Goal: Navigation & Orientation: Find specific page/section

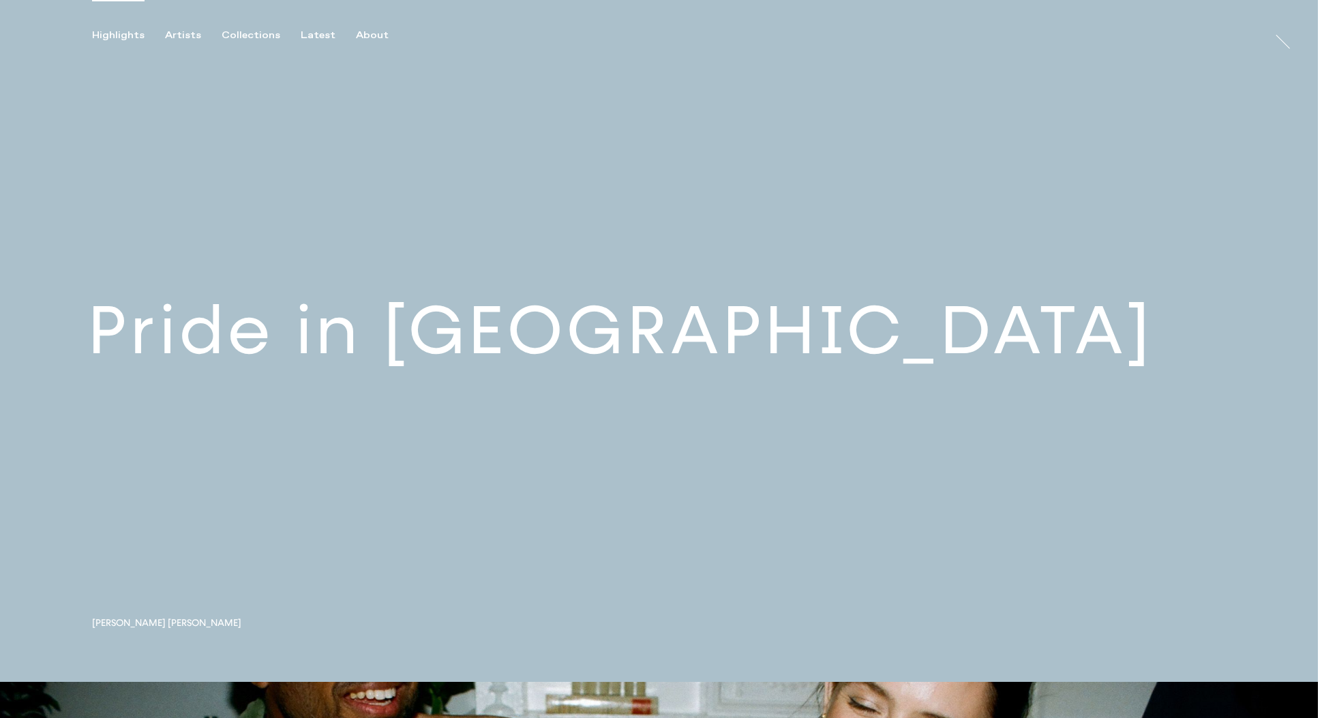
click at [279, 345] on link at bounding box center [659, 341] width 1318 height 682
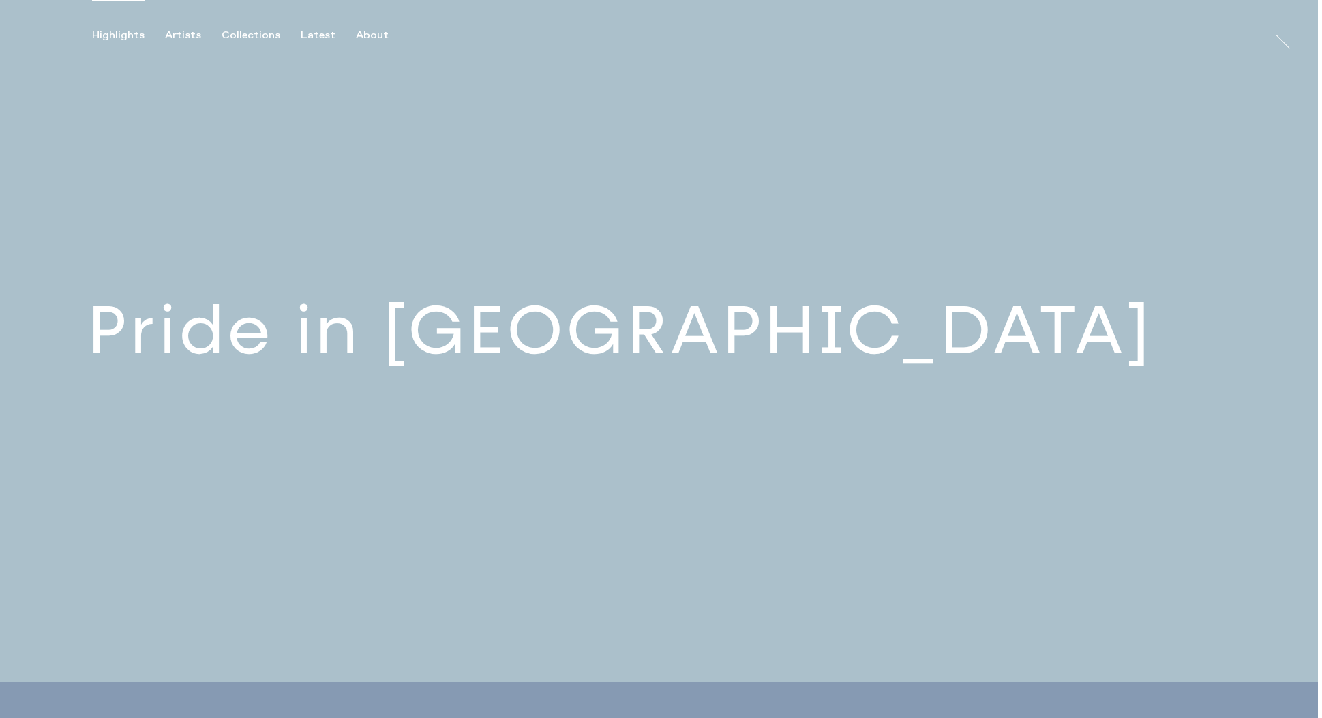
click at [236, 350] on link at bounding box center [659, 341] width 1318 height 682
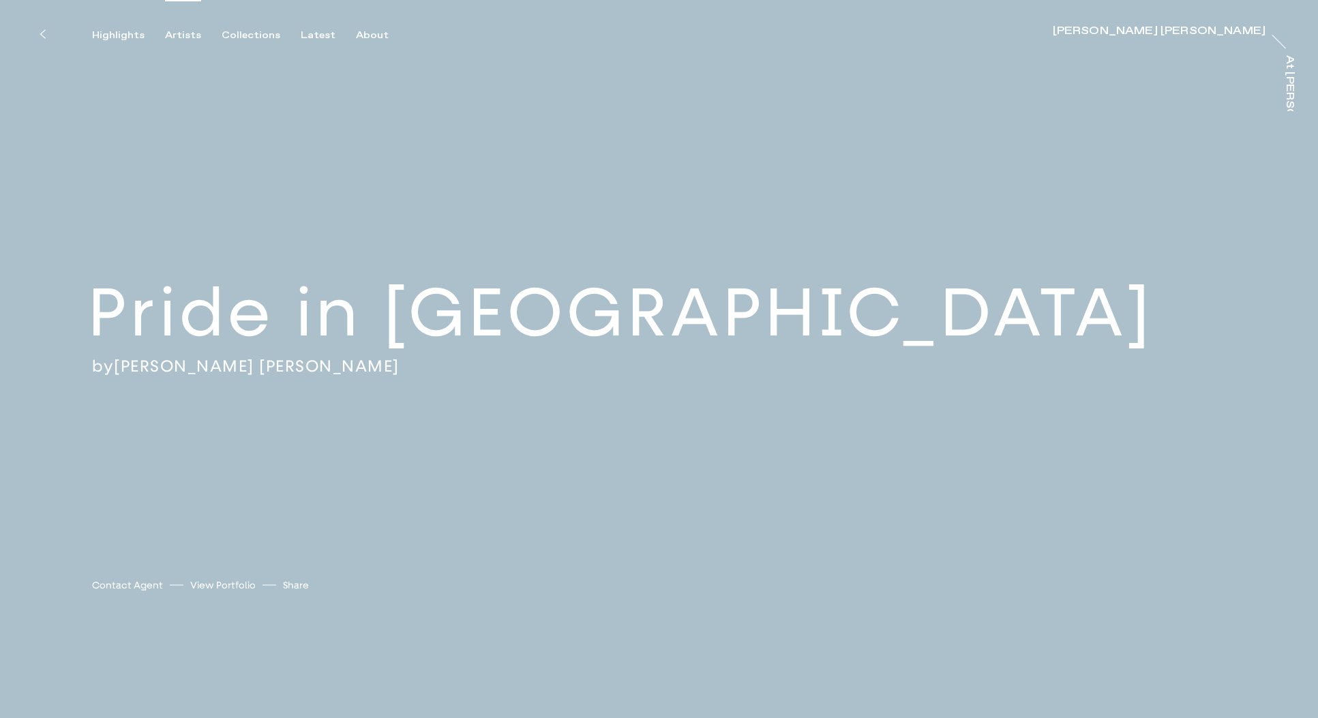
click at [175, 37] on div "Artists" at bounding box center [183, 35] width 36 height 12
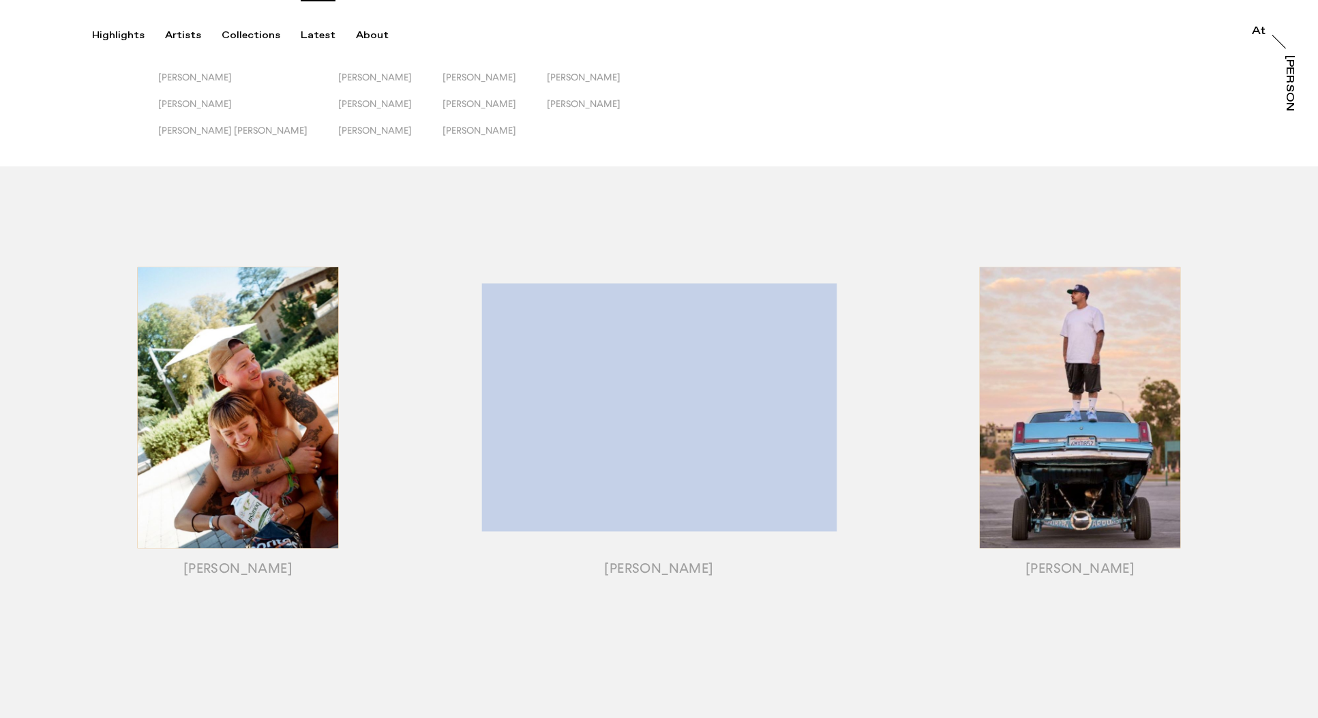
click at [309, 35] on div "Latest" at bounding box center [318, 35] width 35 height 12
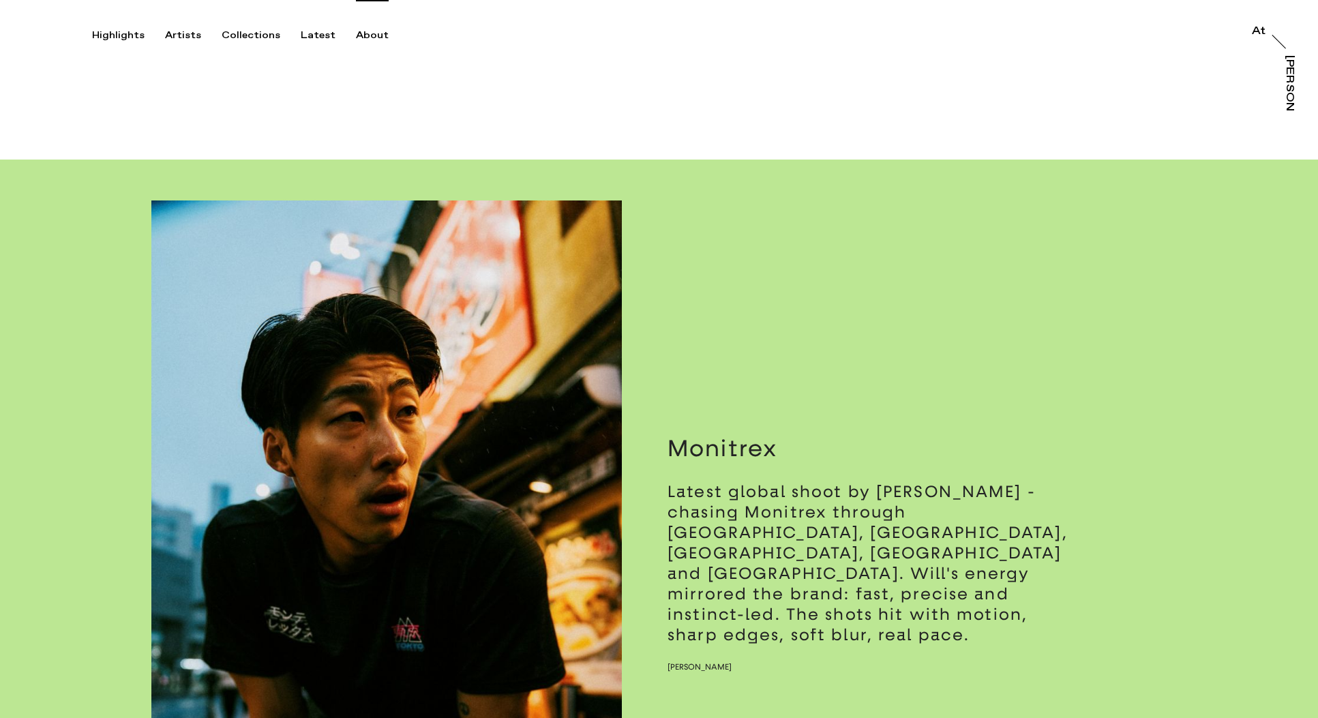
click at [370, 36] on div "About" at bounding box center [372, 35] width 33 height 12
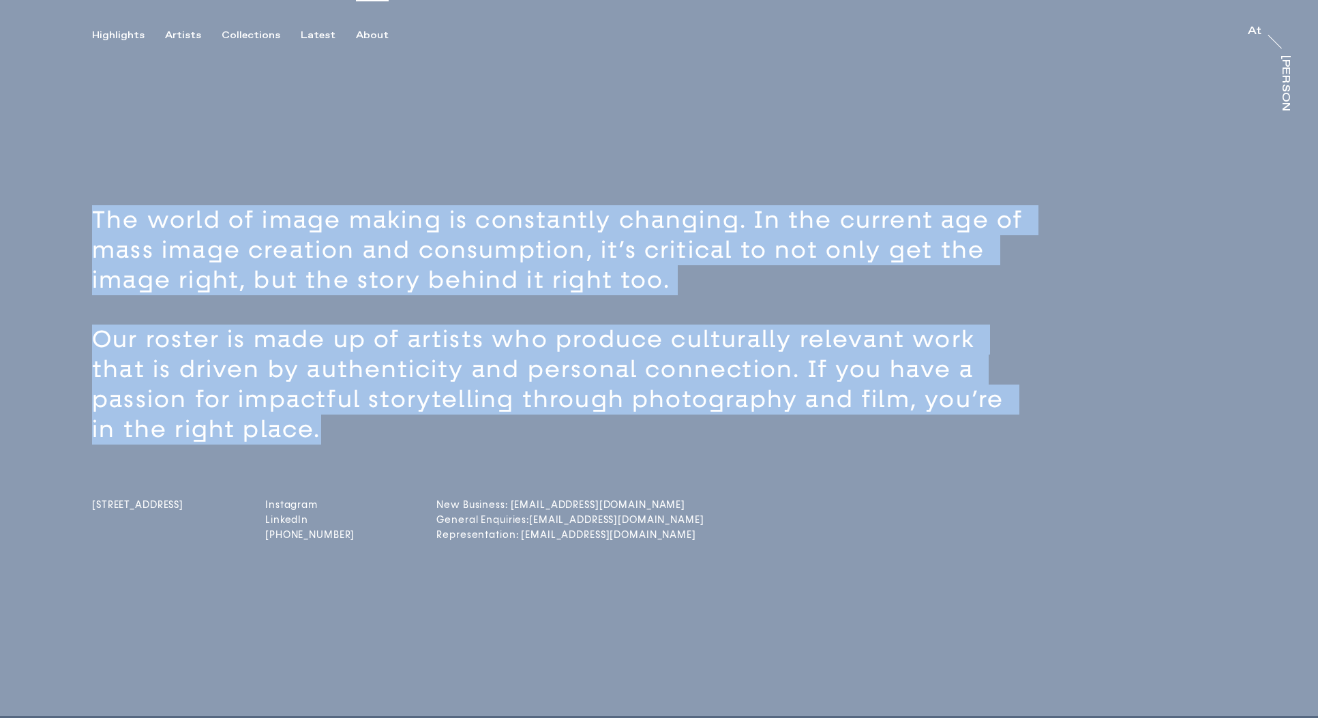
drag, startPoint x: 223, startPoint y: 226, endPoint x: 703, endPoint y: 390, distance: 507.7
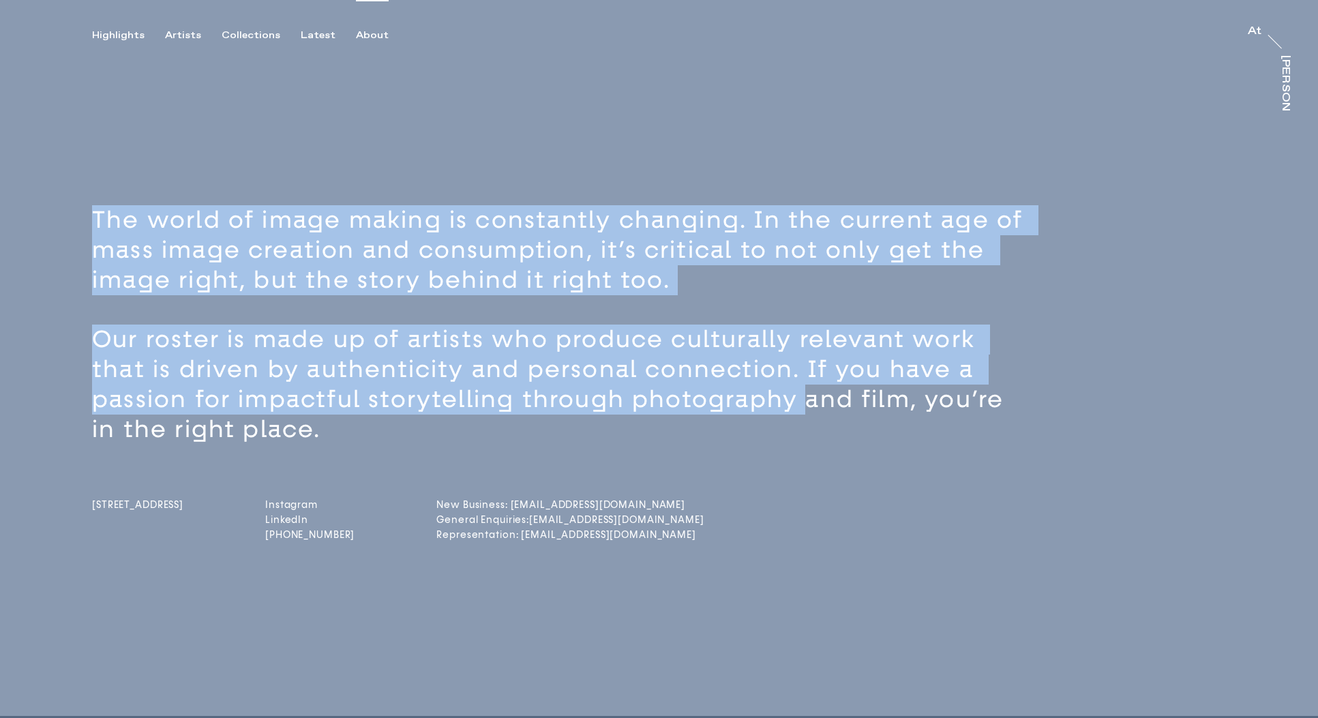
click at [705, 399] on div "The world of image making is constantly changing. In the current age of mass im…" at bounding box center [659, 416] width 1318 height 599
click at [301, 37] on div "Latest" at bounding box center [318, 35] width 35 height 12
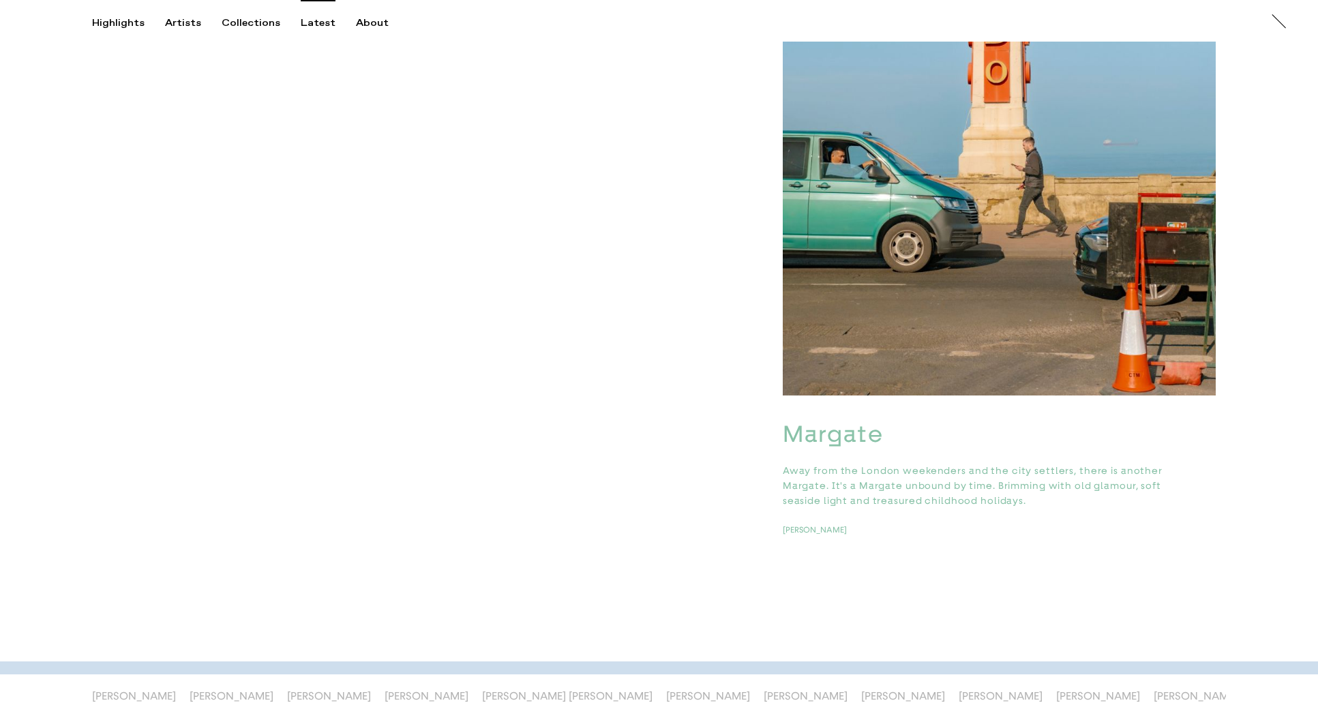
scroll to position [7432, 0]
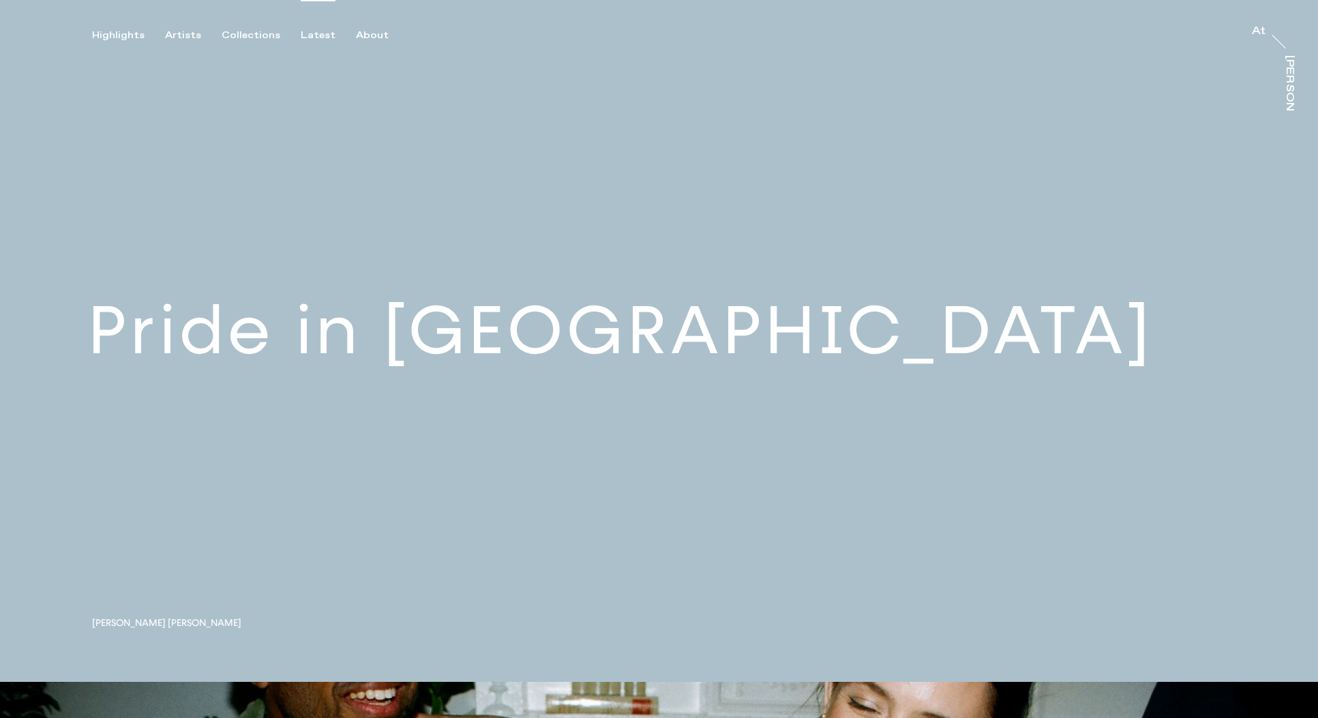
click at [314, 34] on div "Latest" at bounding box center [318, 35] width 35 height 12
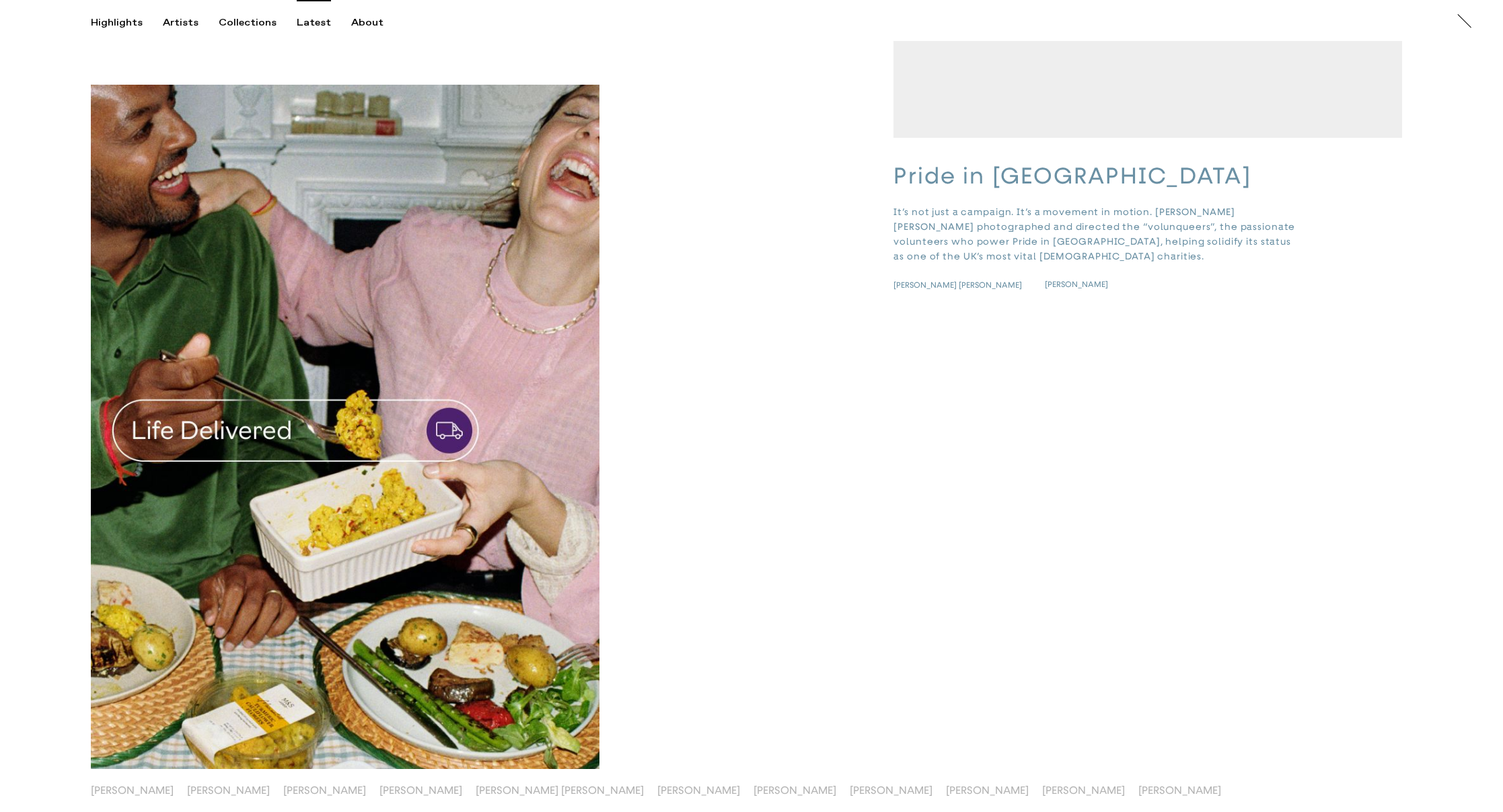
scroll to position [4398, 0]
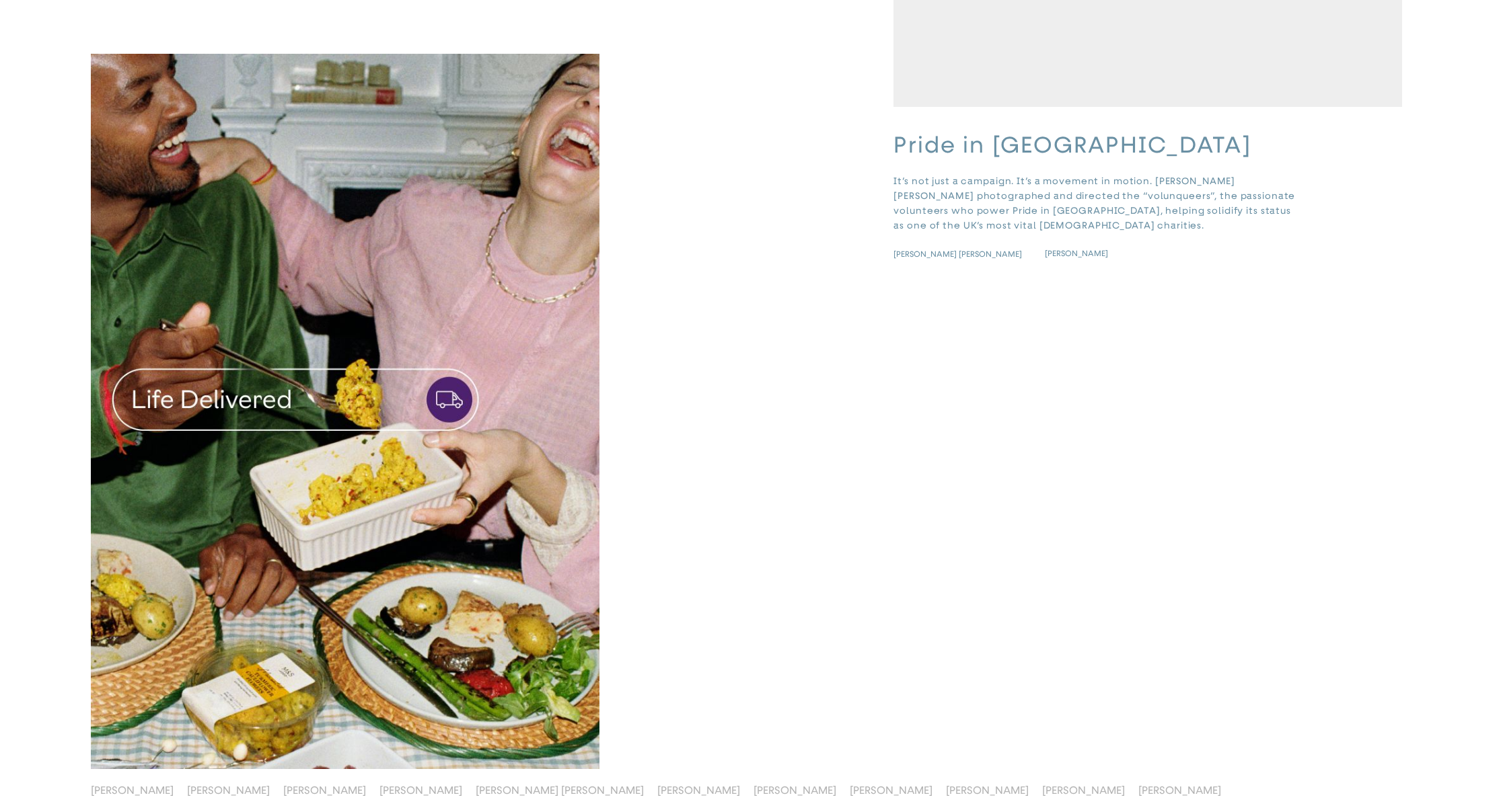
click at [491, 337] on img "button" at bounding box center [344, 505] width 508 height 903
